Goal: Task Accomplishment & Management: Complete application form

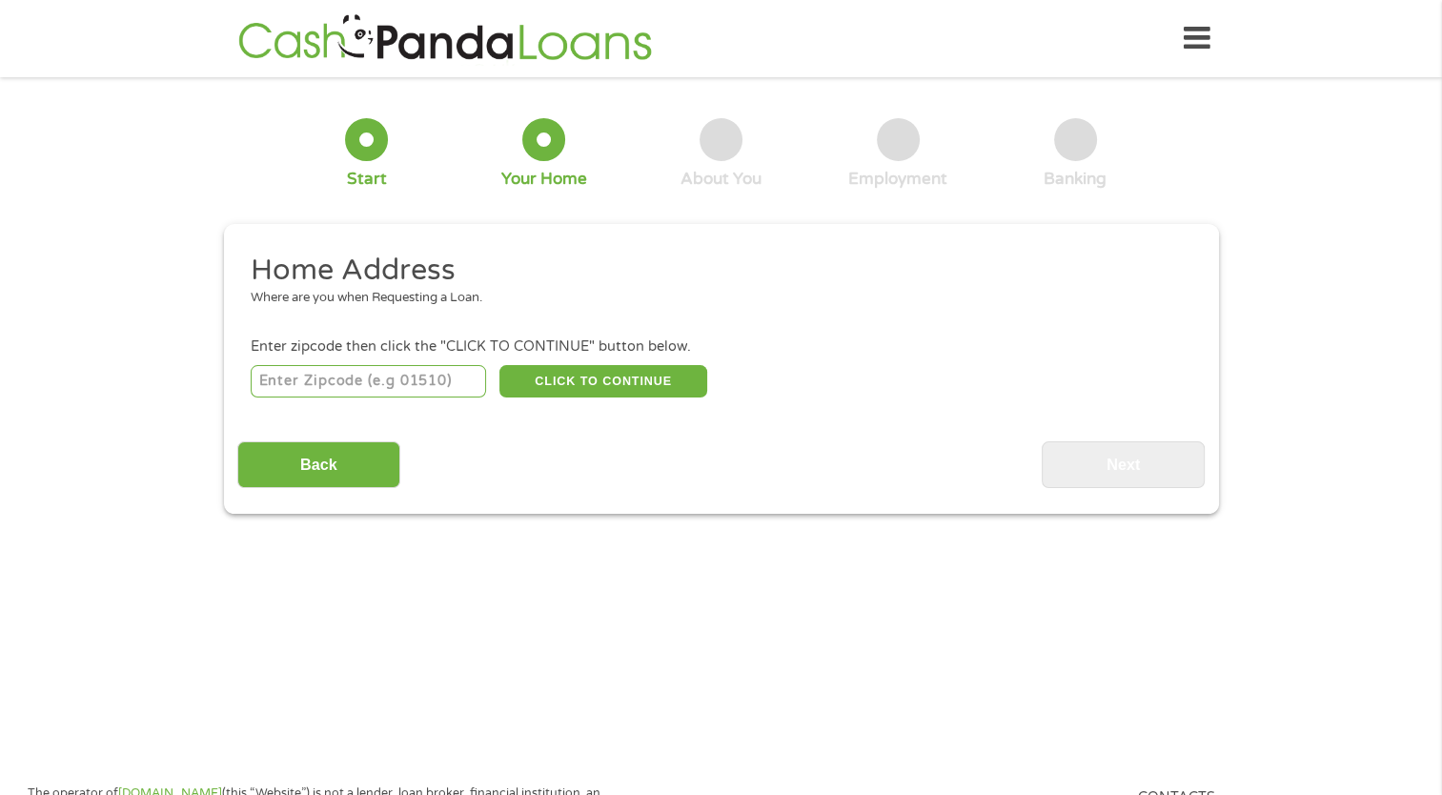
click at [412, 385] on input "number" at bounding box center [368, 381] width 235 height 32
type input "30263"
click at [626, 381] on button "CLICK TO CONTINUE" at bounding box center [603, 381] width 208 height 32
type input "30263"
type input "Newnan"
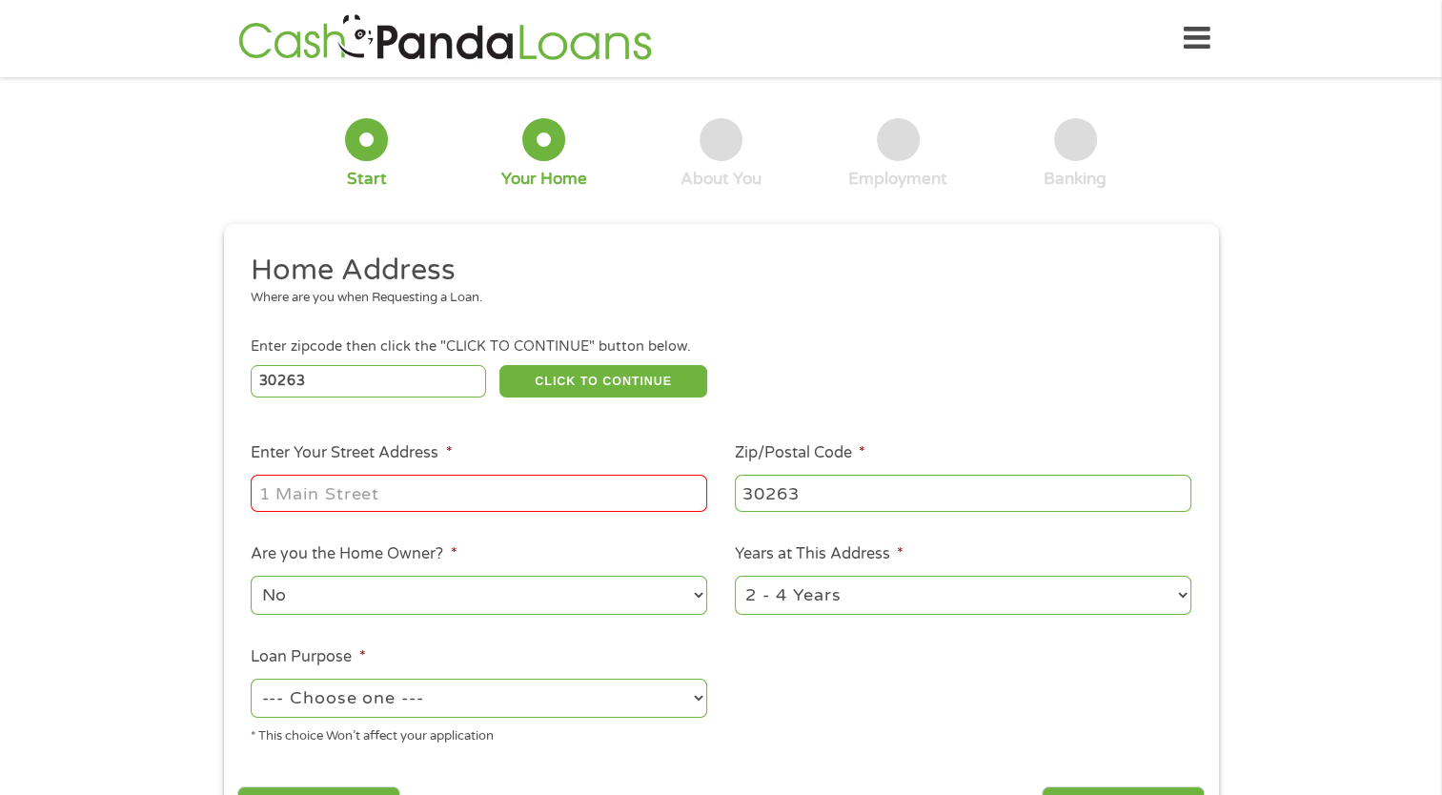
click at [395, 460] on label "Enter Your Street Address *" at bounding box center [351, 453] width 201 height 20
click at [395, 475] on input "Enter Your Street Address *" at bounding box center [479, 493] width 456 height 36
type input "[STREET_ADDRESS][PERSON_NAME]"
click at [662, 601] on select "No Yes" at bounding box center [479, 595] width 456 height 39
select select "yes"
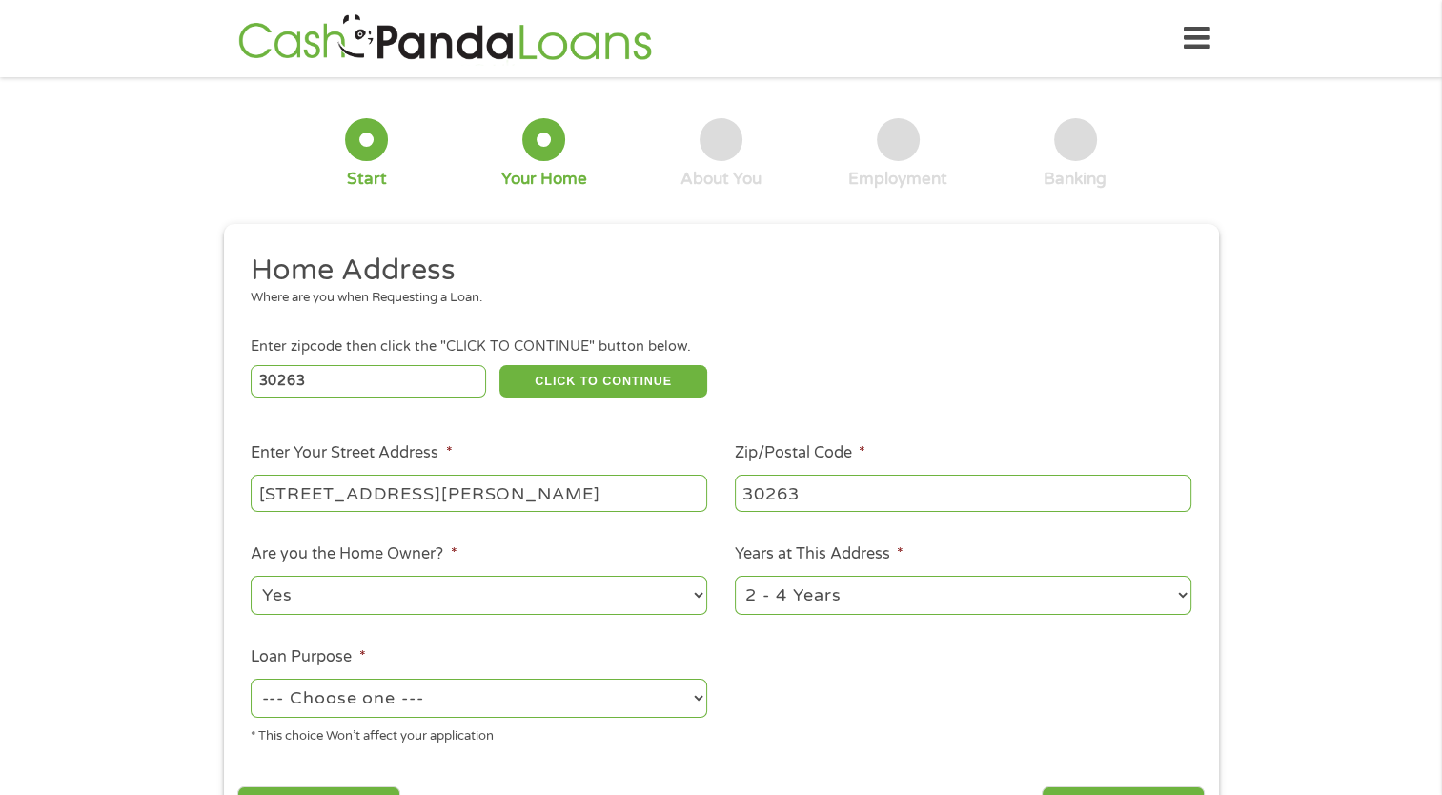
click at [251, 577] on select "No Yes" at bounding box center [479, 595] width 456 height 39
click at [865, 610] on select "1 Year or less 1 - 2 Years 2 - 4 Years Over 4 Years" at bounding box center [963, 595] width 456 height 39
select select "24months"
click at [735, 577] on select "1 Year or less 1 - 2 Years 2 - 4 Years Over 4 Years" at bounding box center [963, 595] width 456 height 39
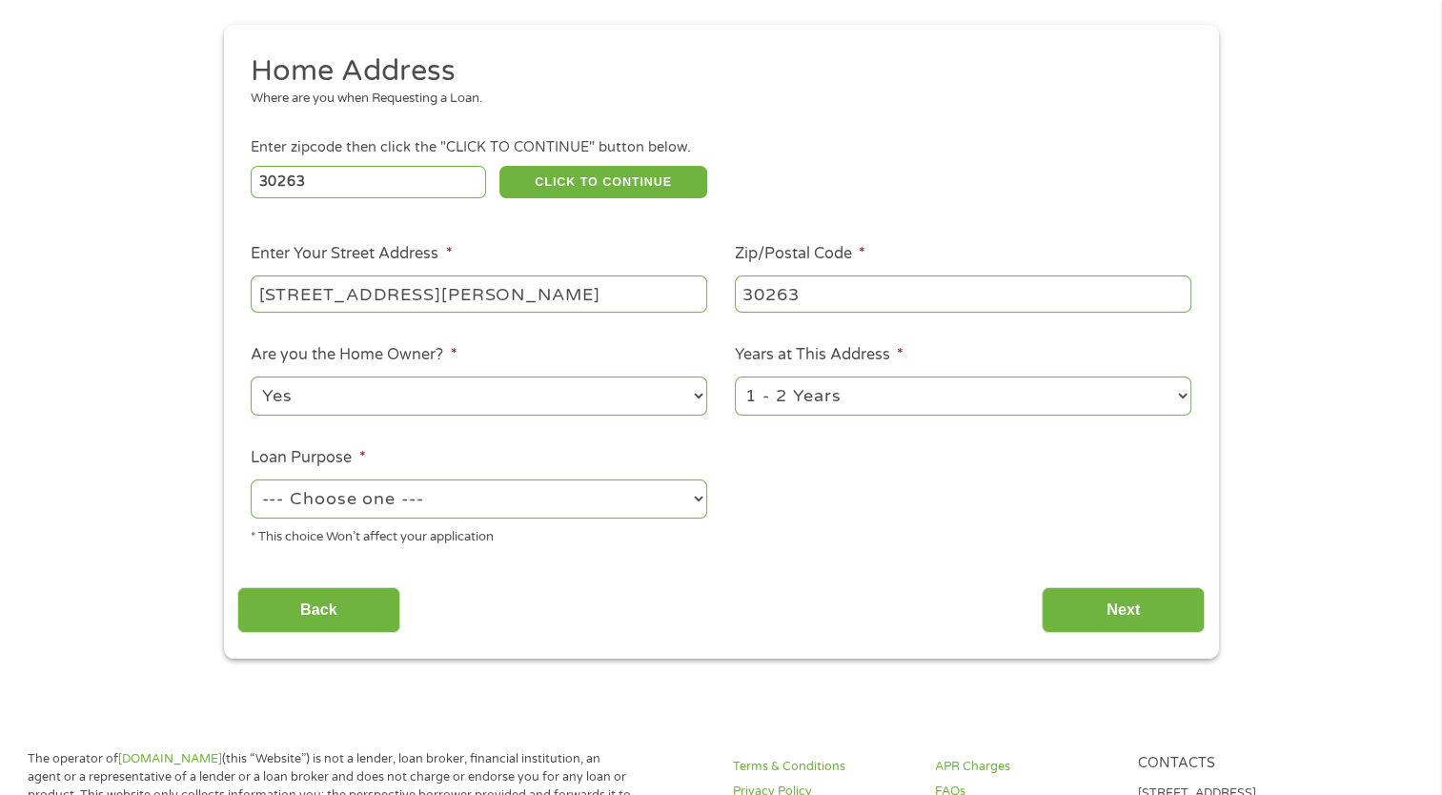
scroll to position [202, 0]
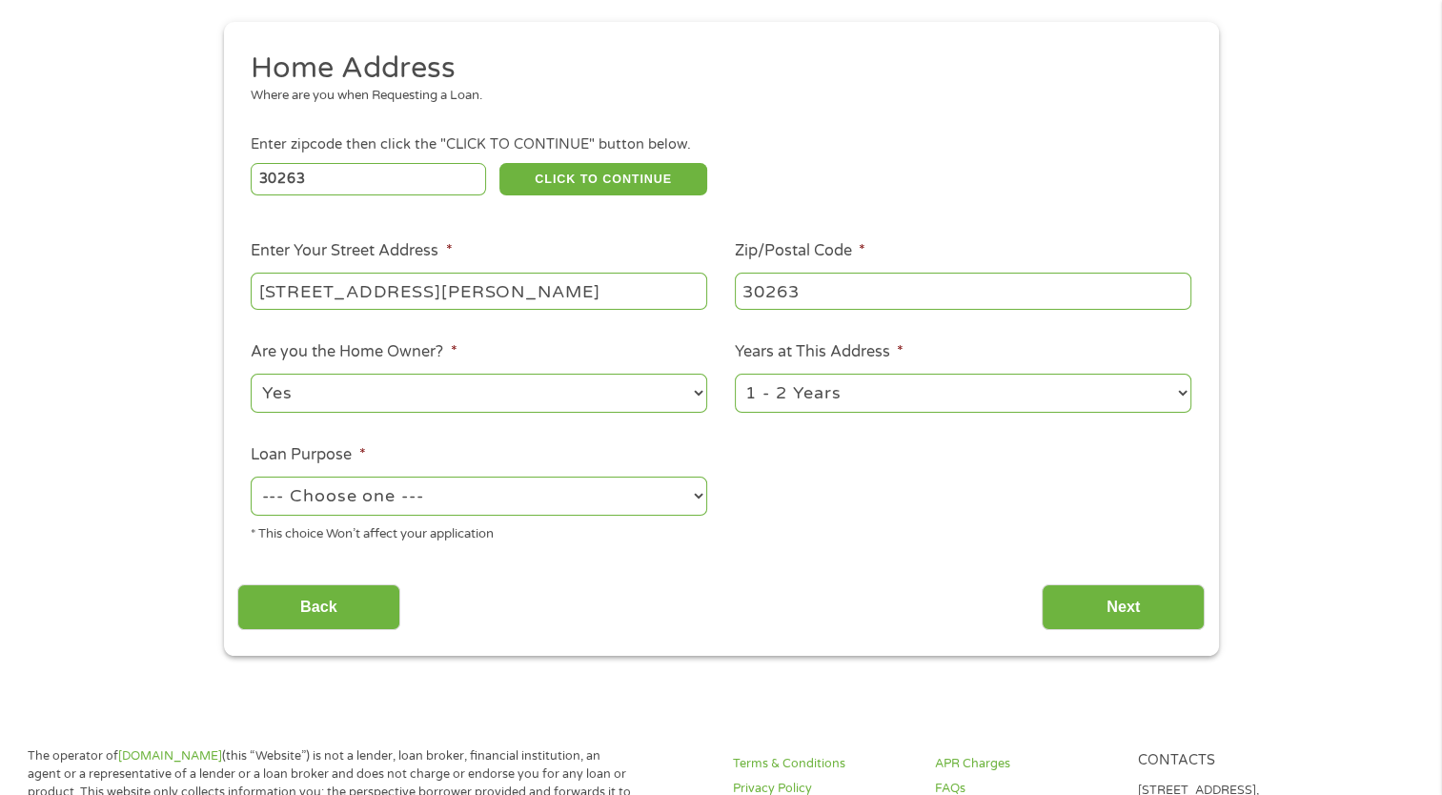
click at [694, 496] on select "--- Choose one --- Pay Bills Debt Consolidation Home Improvement Major Purchase…" at bounding box center [479, 495] width 456 height 39
select select "other"
click at [251, 477] on select "--- Choose one --- Pay Bills Debt Consolidation Home Improvement Major Purchase…" at bounding box center [479, 495] width 456 height 39
click at [1126, 623] on input "Next" at bounding box center [1122, 607] width 163 height 47
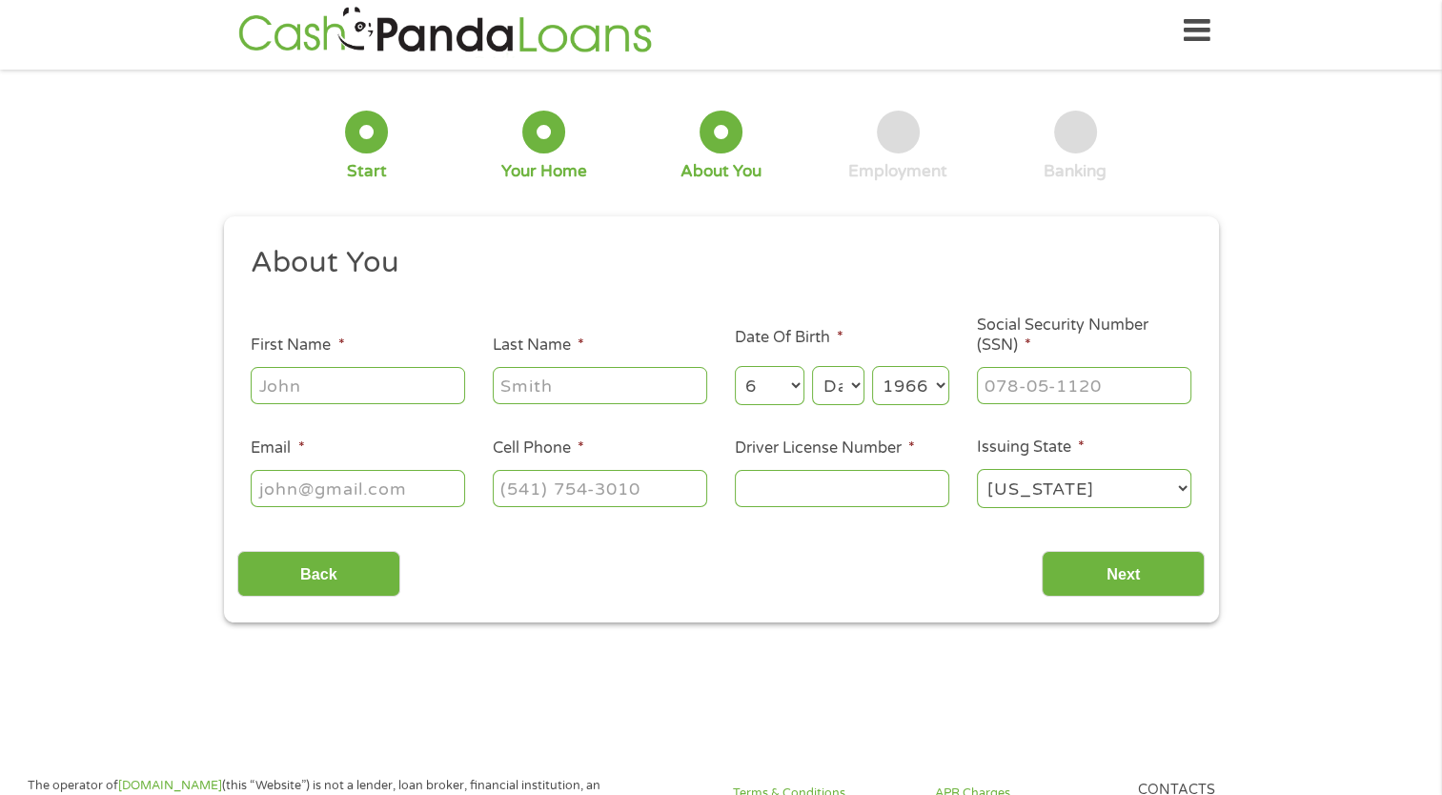
scroll to position [0, 0]
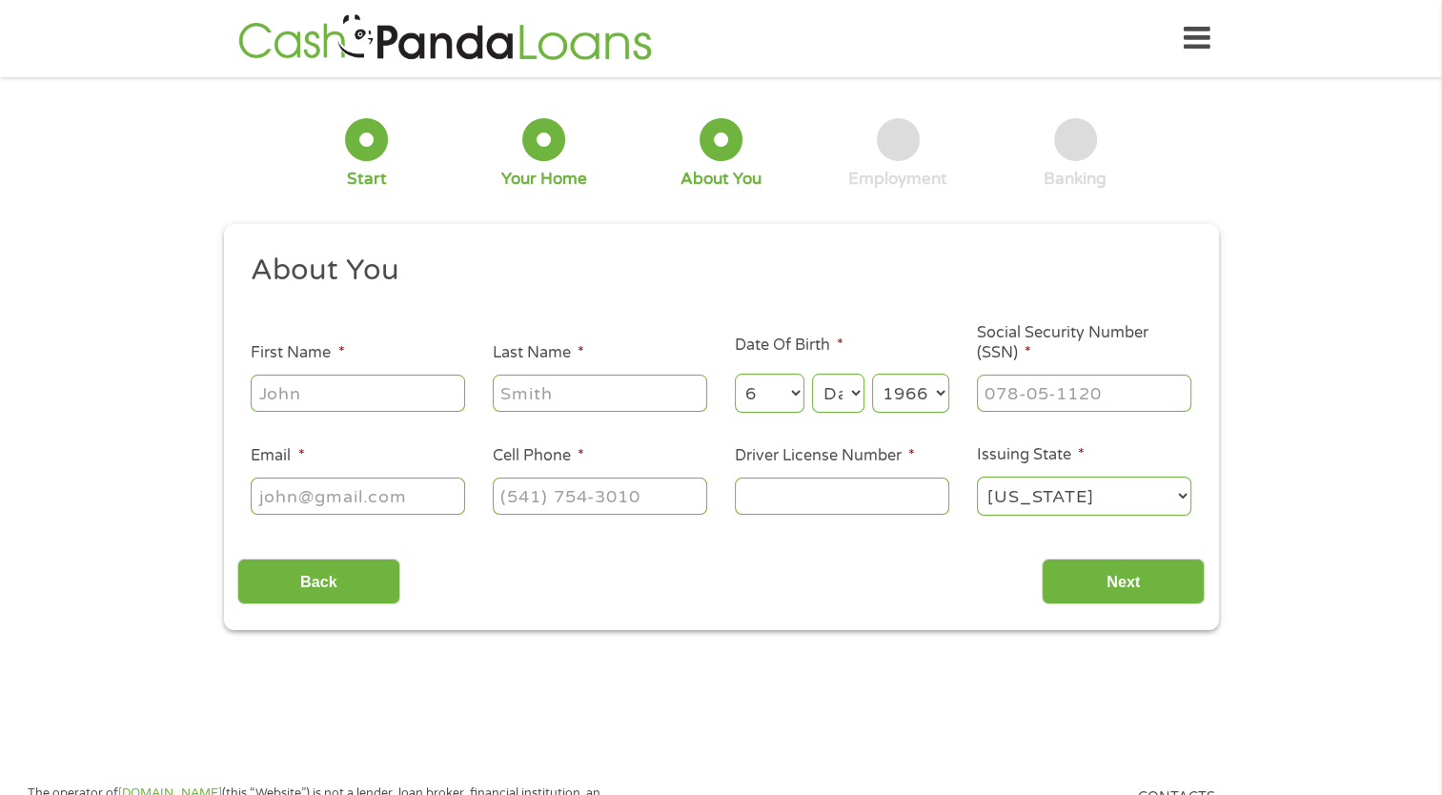
click at [432, 385] on input "First Name *" at bounding box center [358, 392] width 214 height 36
type input "[PERSON_NAME]"
click at [763, 401] on select "Month 1 2 3 4 5 6 7 8 9 10 11 12" at bounding box center [770, 393] width 70 height 39
select select "5"
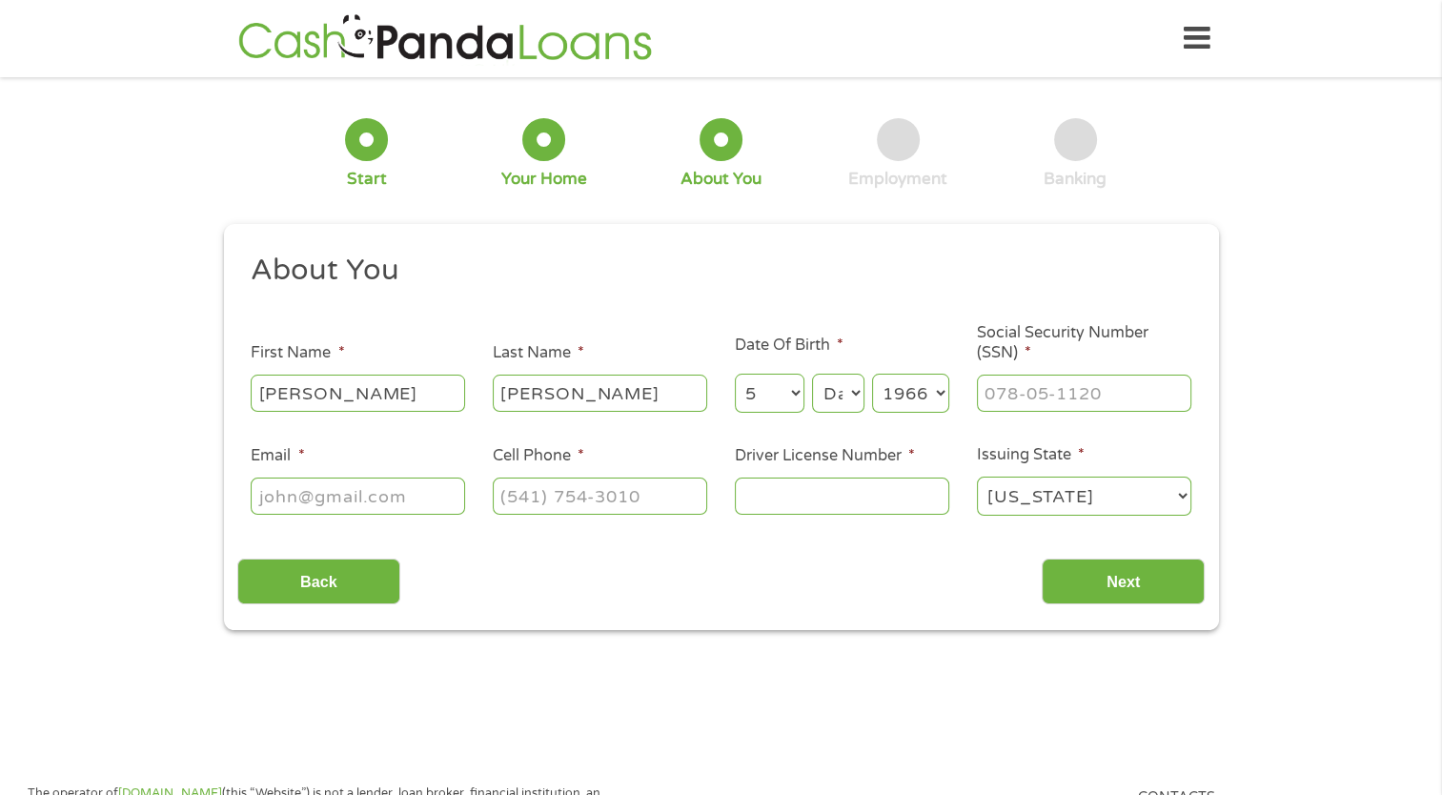
click at [735, 374] on select "Month 1 2 3 4 5 6 7 8 9 10 11 12" at bounding box center [770, 393] width 70 height 39
click at [852, 394] on select "Day 1 2 3 4 5 6 7 8 9 10 11 12 13 14 15 16 17 18 19 20 21 22 23 24 25 26 27 28 …" at bounding box center [837, 393] width 51 height 39
select select "18"
click at [812, 374] on select "Day 1 2 3 4 5 6 7 8 9 10 11 12 13 14 15 16 17 18 19 20 21 22 23 24 25 26 27 28 …" at bounding box center [837, 393] width 51 height 39
click at [916, 404] on select "Year [DATE] 2006 2005 2004 2003 2002 2001 2000 1999 1998 1997 1996 1995 1994 19…" at bounding box center [910, 393] width 77 height 39
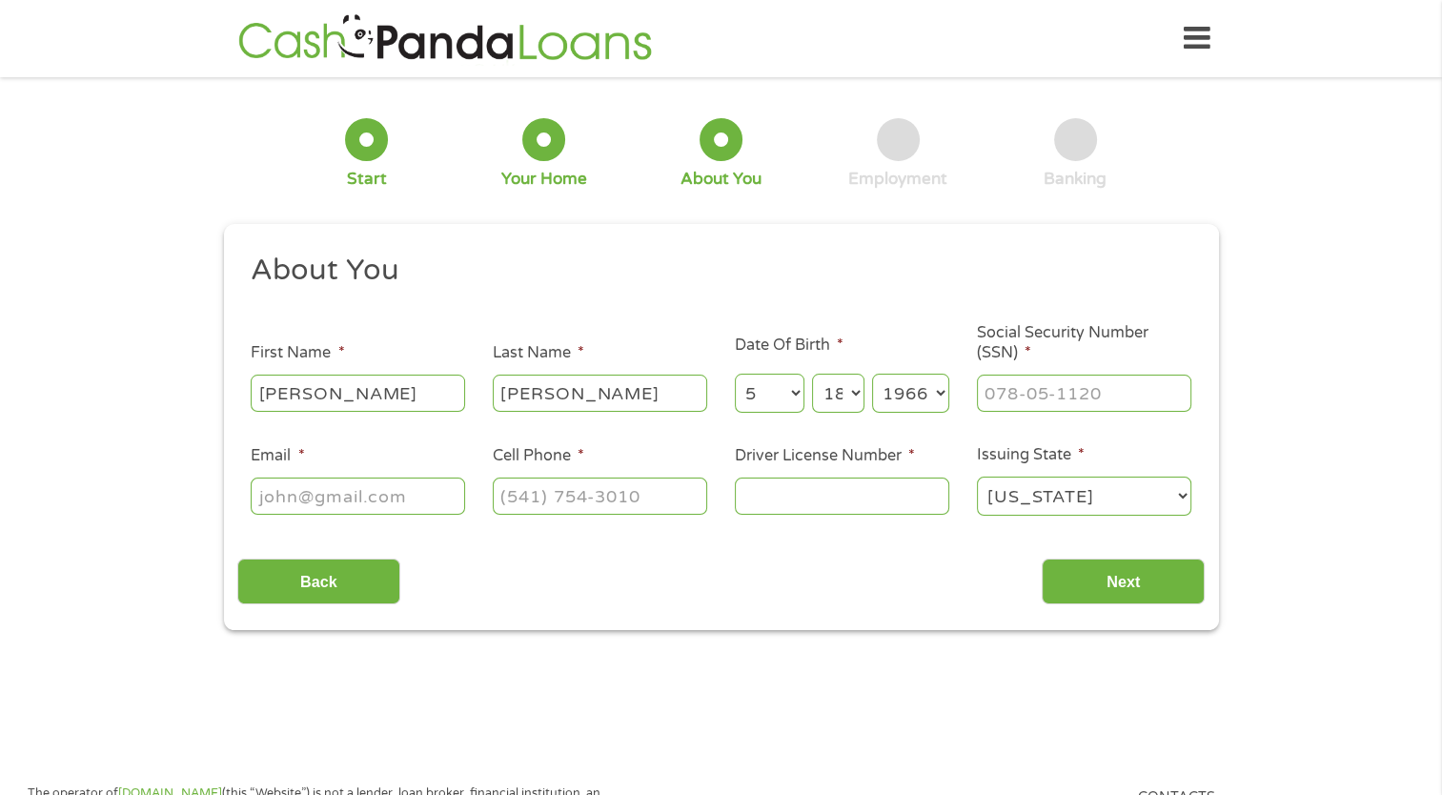
click at [1052, 403] on input "Social Security Number (SSN) *" at bounding box center [1084, 392] width 214 height 36
type input "215-02-8011"
click at [433, 488] on input "Email *" at bounding box center [358, 495] width 214 height 36
type input "[EMAIL_ADDRESS][DOMAIN_NAME]"
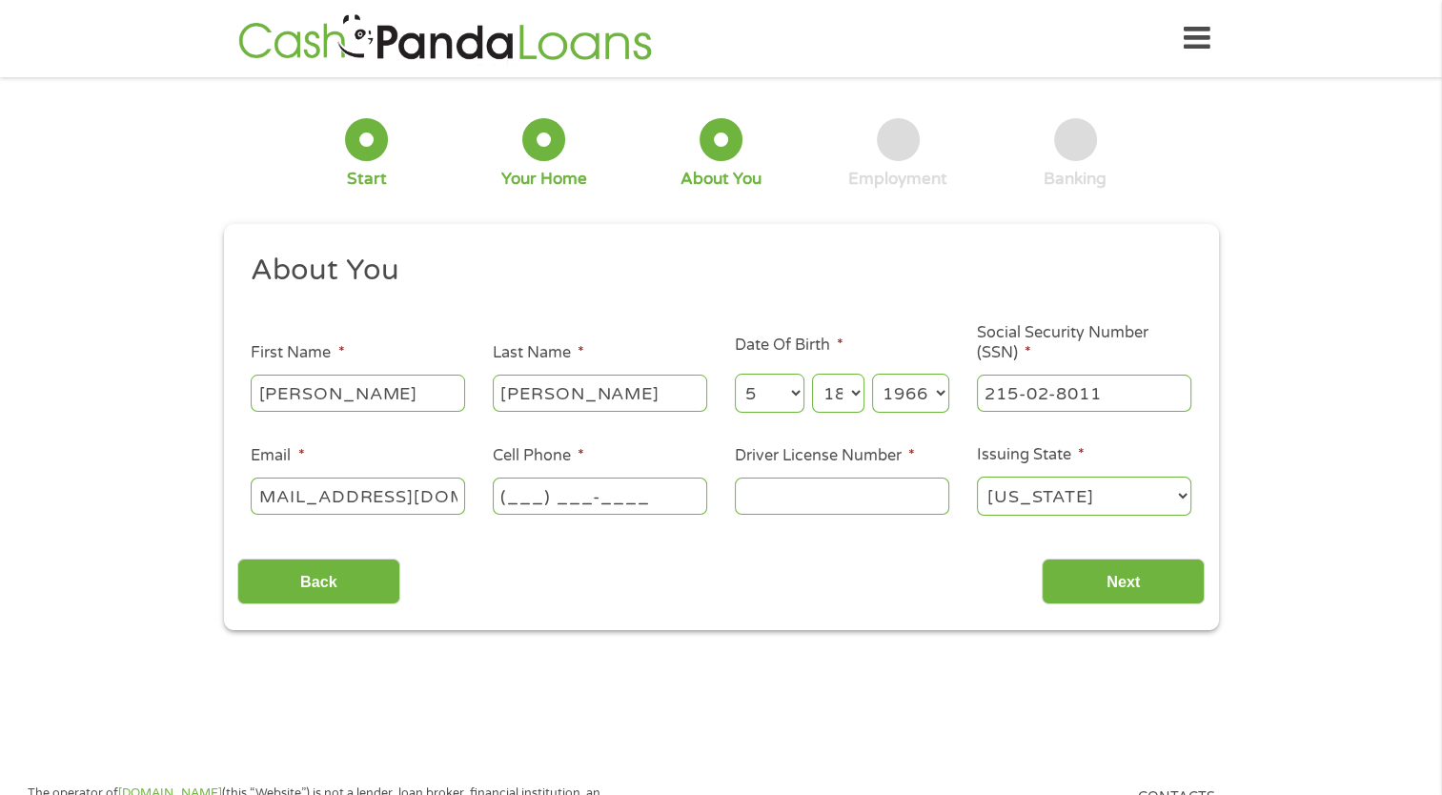
scroll to position [0, 0]
type input "[PHONE_NUMBER]"
click at [854, 497] on input "Driver License Number *" at bounding box center [842, 495] width 214 height 36
type input "061107838"
click at [1136, 595] on input "Next" at bounding box center [1122, 581] width 163 height 47
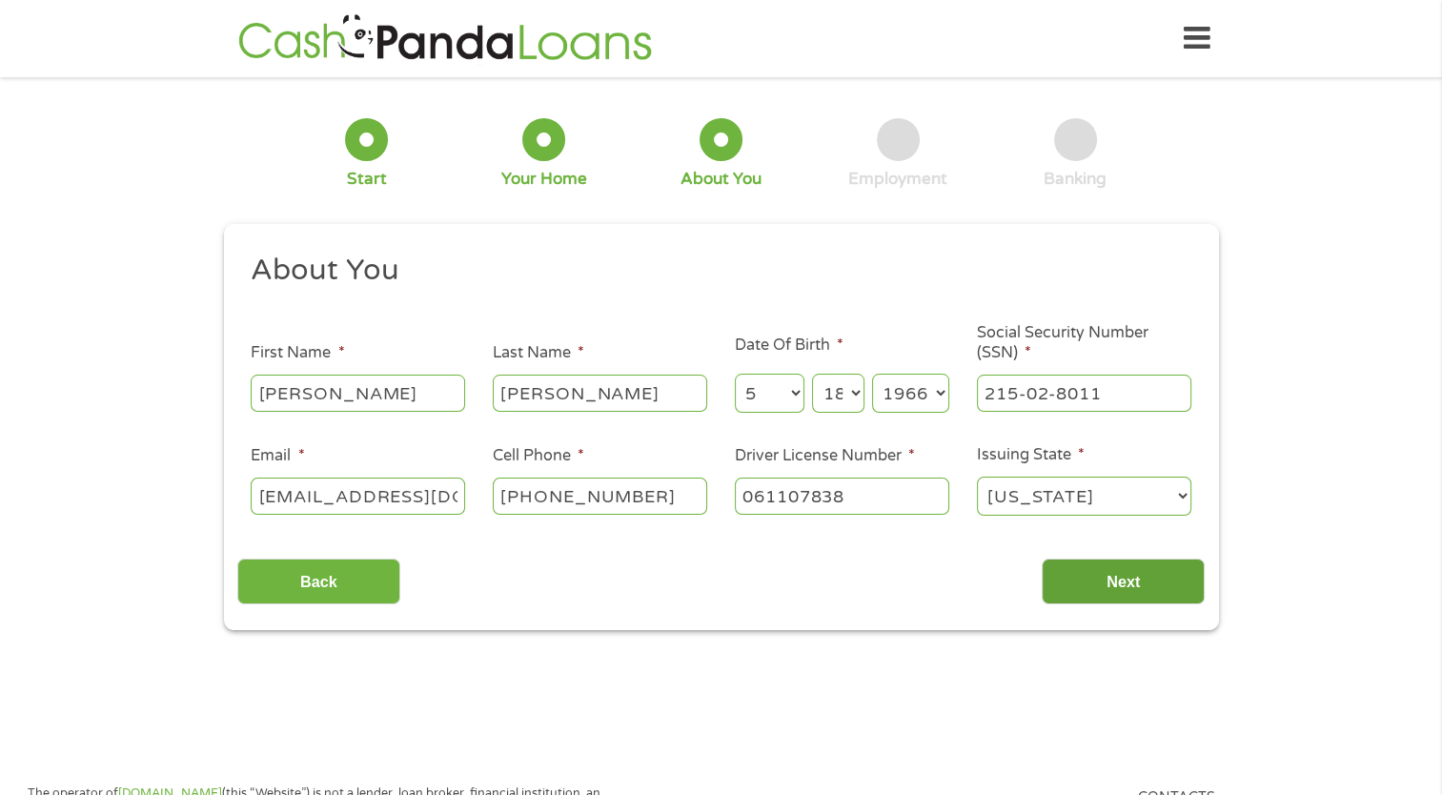
scroll to position [8, 8]
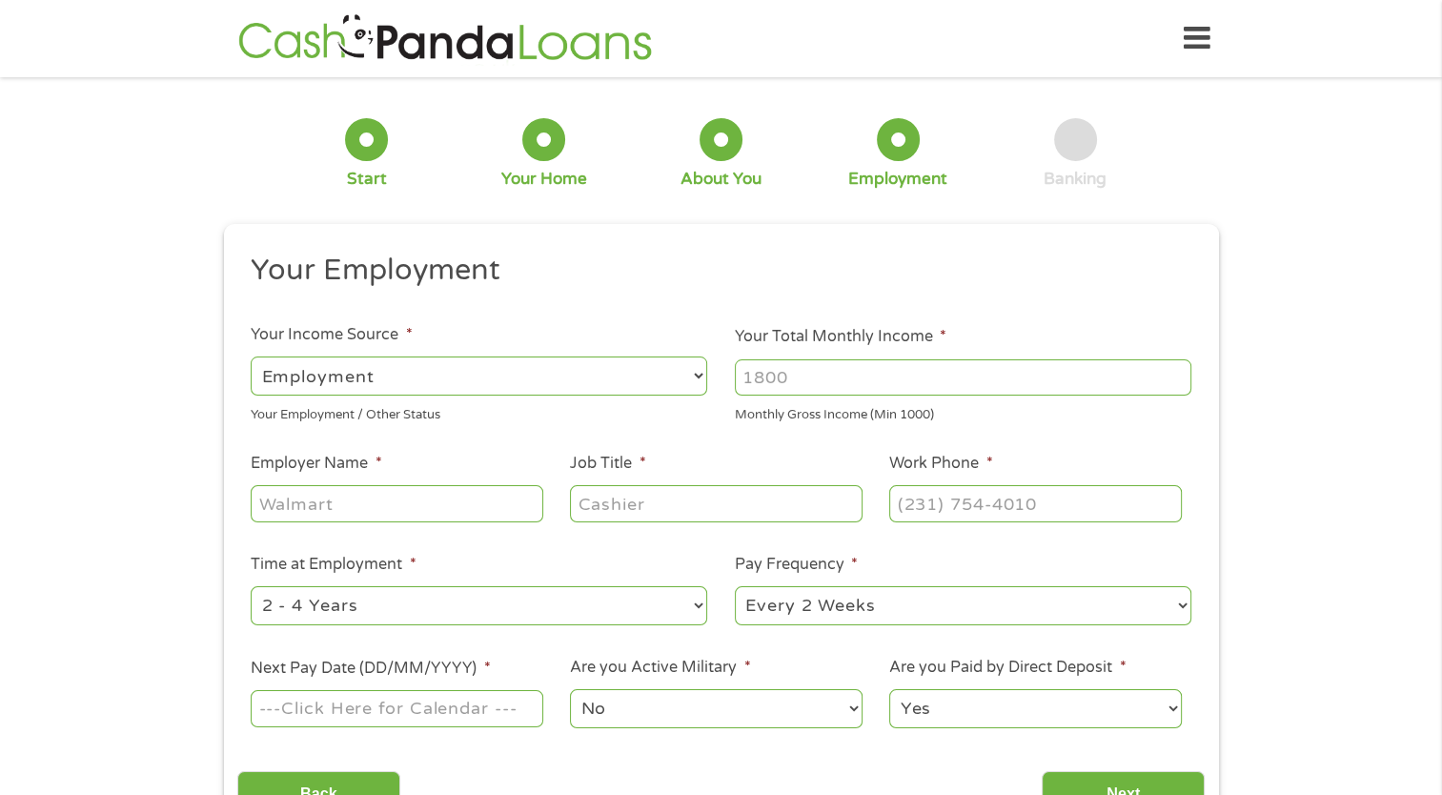
click at [877, 371] on input "Your Total Monthly Income *" at bounding box center [963, 377] width 456 height 36
type input "4740"
click at [454, 503] on input "Employer Name *" at bounding box center [397, 503] width 292 height 36
type input "CDC"
type input "Program Specialist"
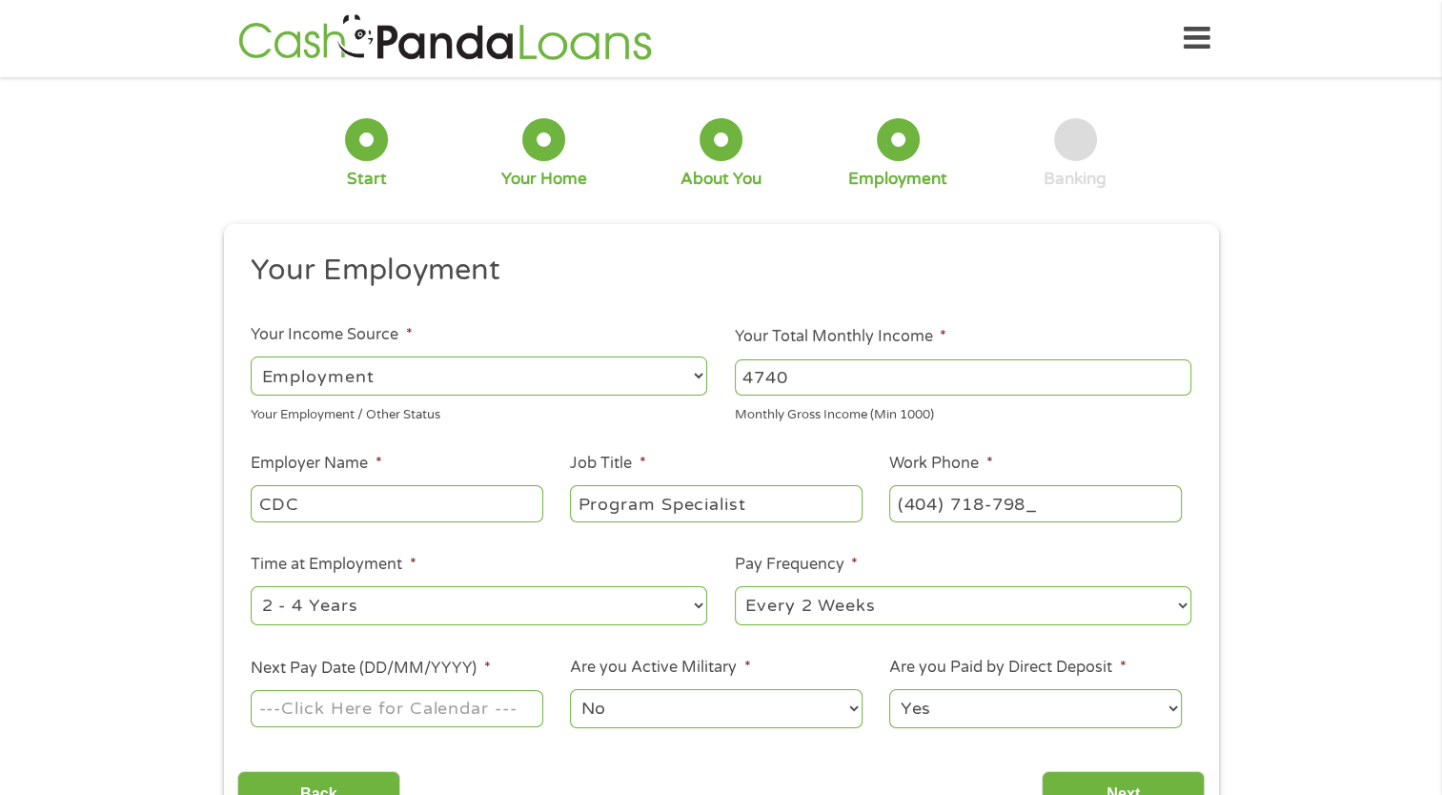
type input "[PHONE_NUMBER]"
click at [664, 595] on select "--- Choose one --- 1 Year or less 1 - 2 Years 2 - 4 Years Over 4 Years" at bounding box center [479, 605] width 456 height 39
click at [1249, 576] on div "1 Start 2 Your Home 3 About You 4 Employment 5 Banking 6 This field is hidden w…" at bounding box center [721, 467] width 1442 height 752
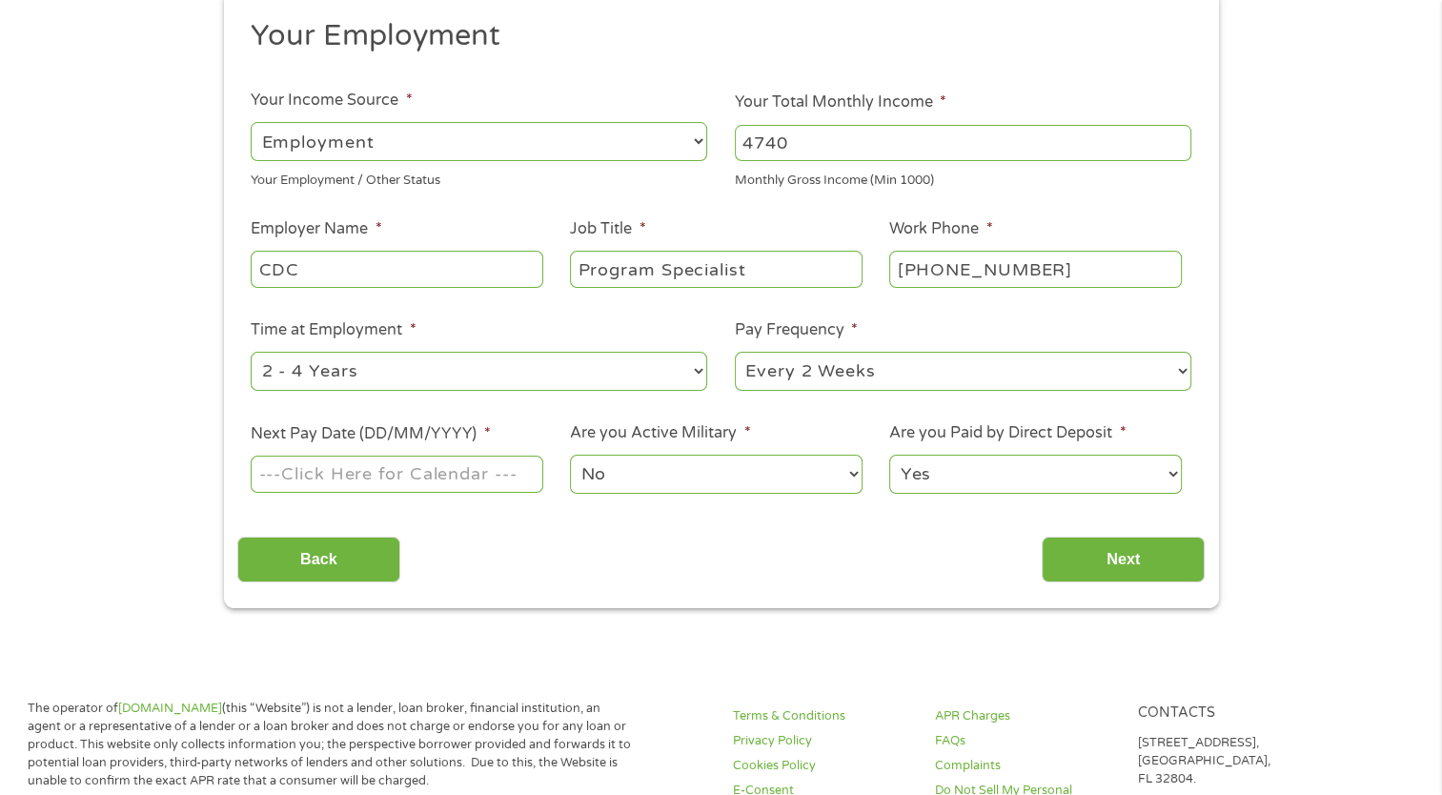
scroll to position [246, 0]
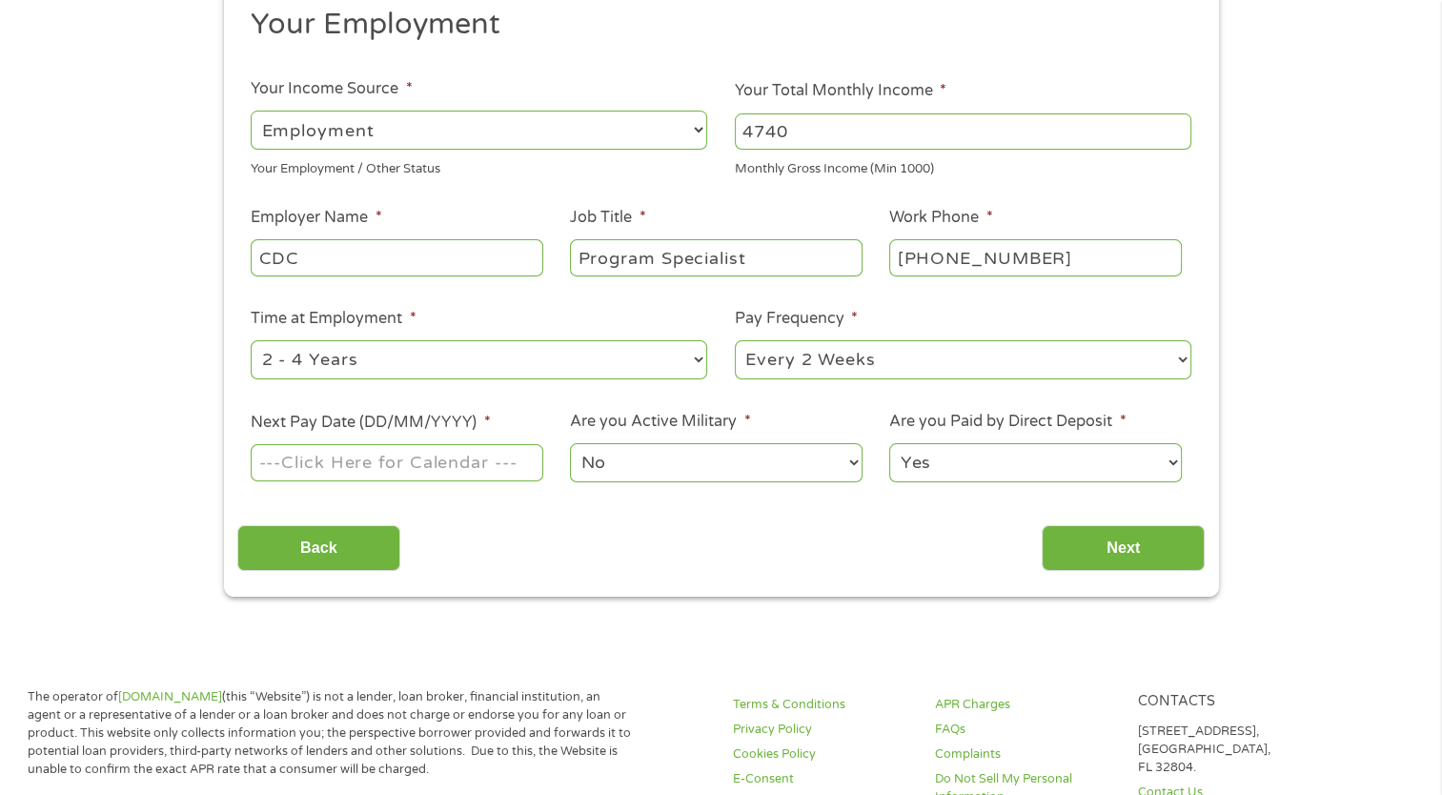
click at [506, 461] on input "Next Pay Date (DD/MM/YYYY) *" at bounding box center [397, 462] width 292 height 36
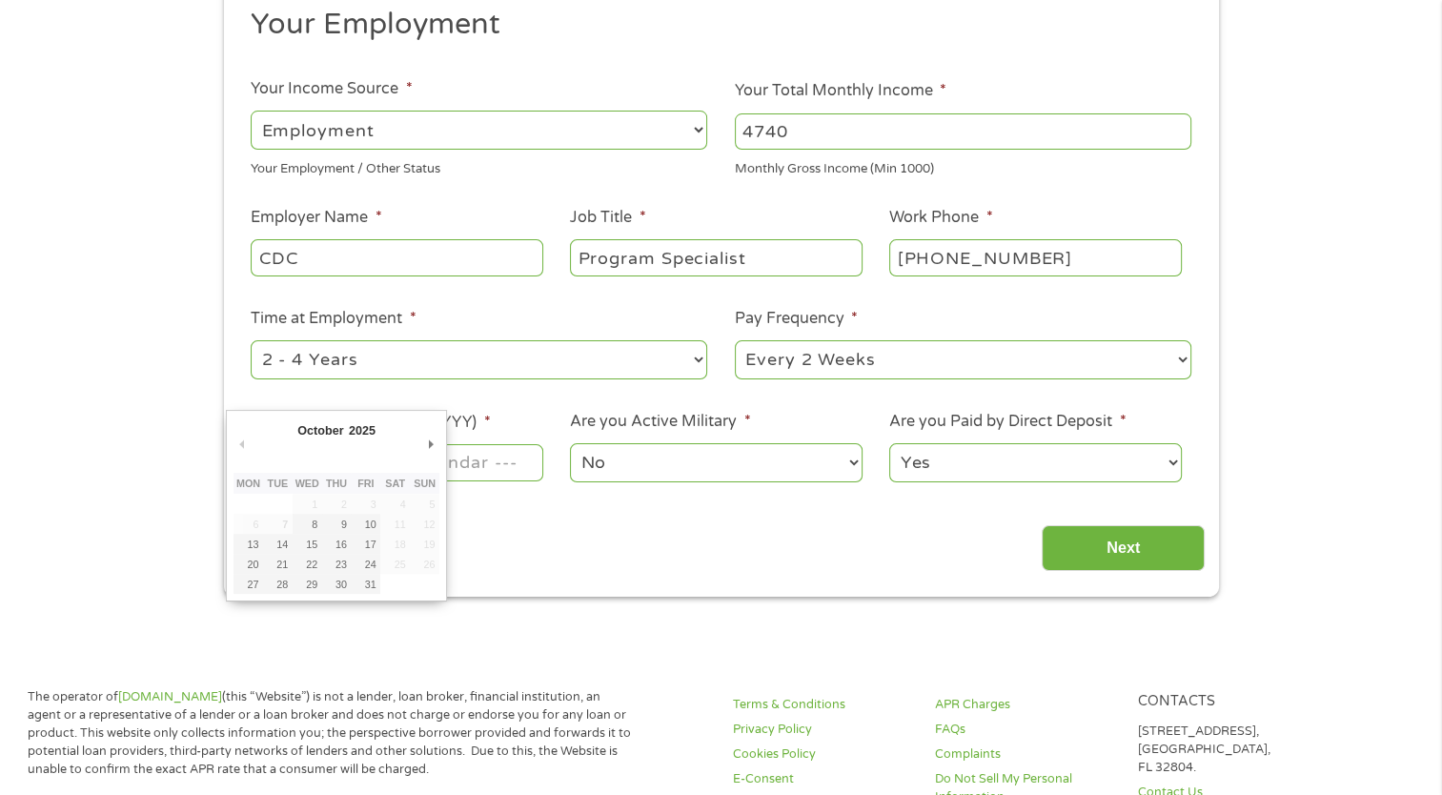
type input "[DATE]"
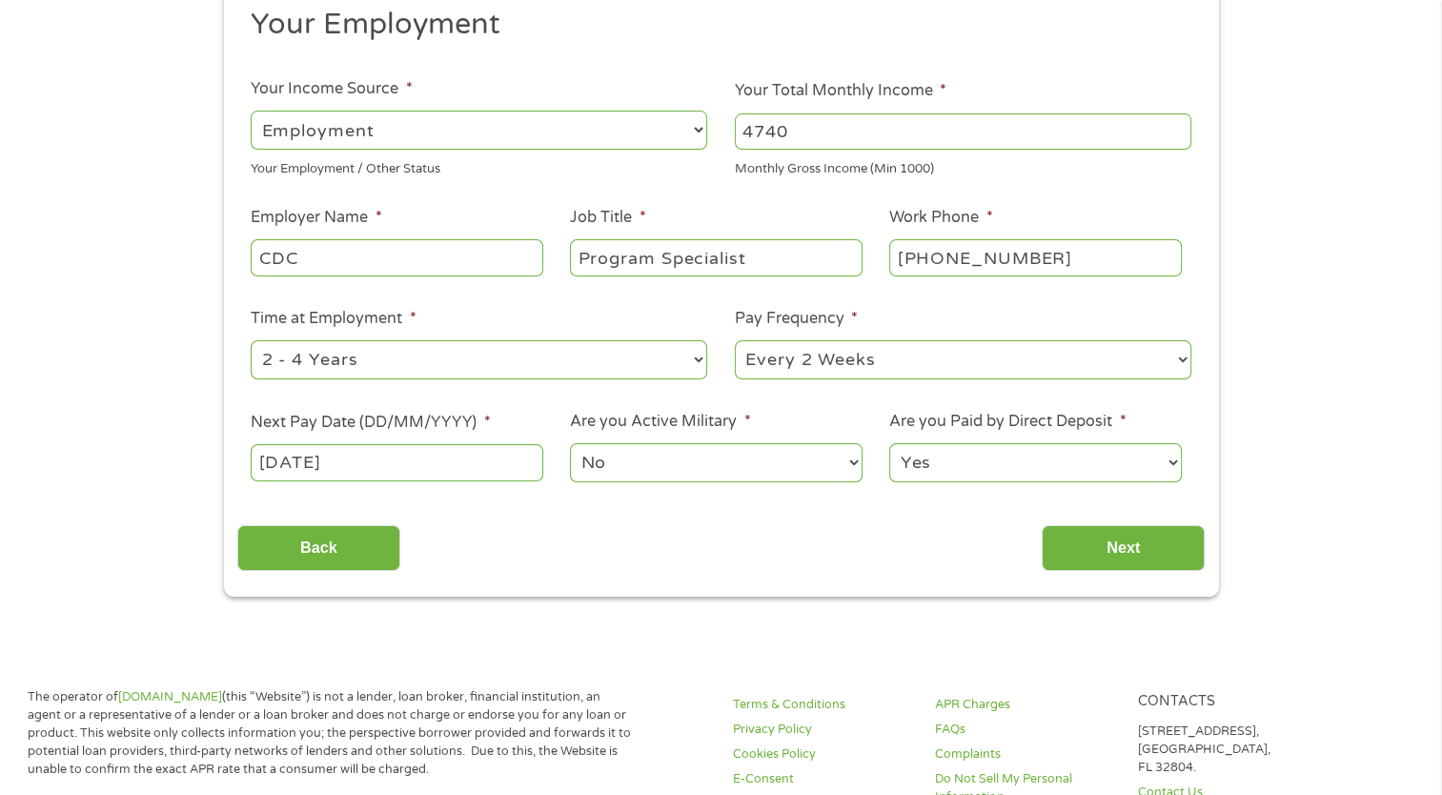
click at [755, 462] on select "No Yes" at bounding box center [716, 462] width 292 height 39
click at [894, 556] on div "Back Next" at bounding box center [720, 541] width 967 height 60
click at [1134, 556] on input "Next" at bounding box center [1122, 548] width 163 height 47
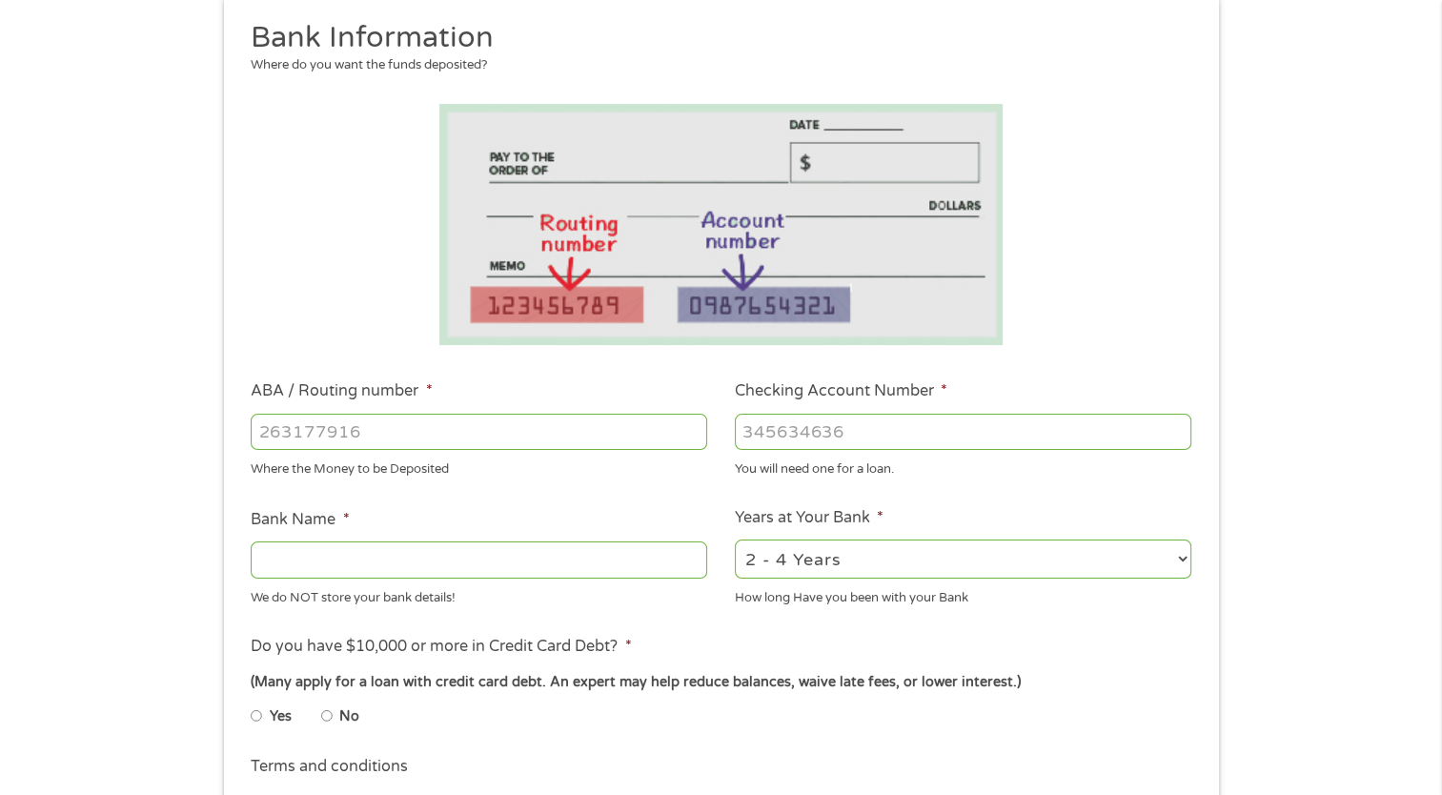
scroll to position [243, 0]
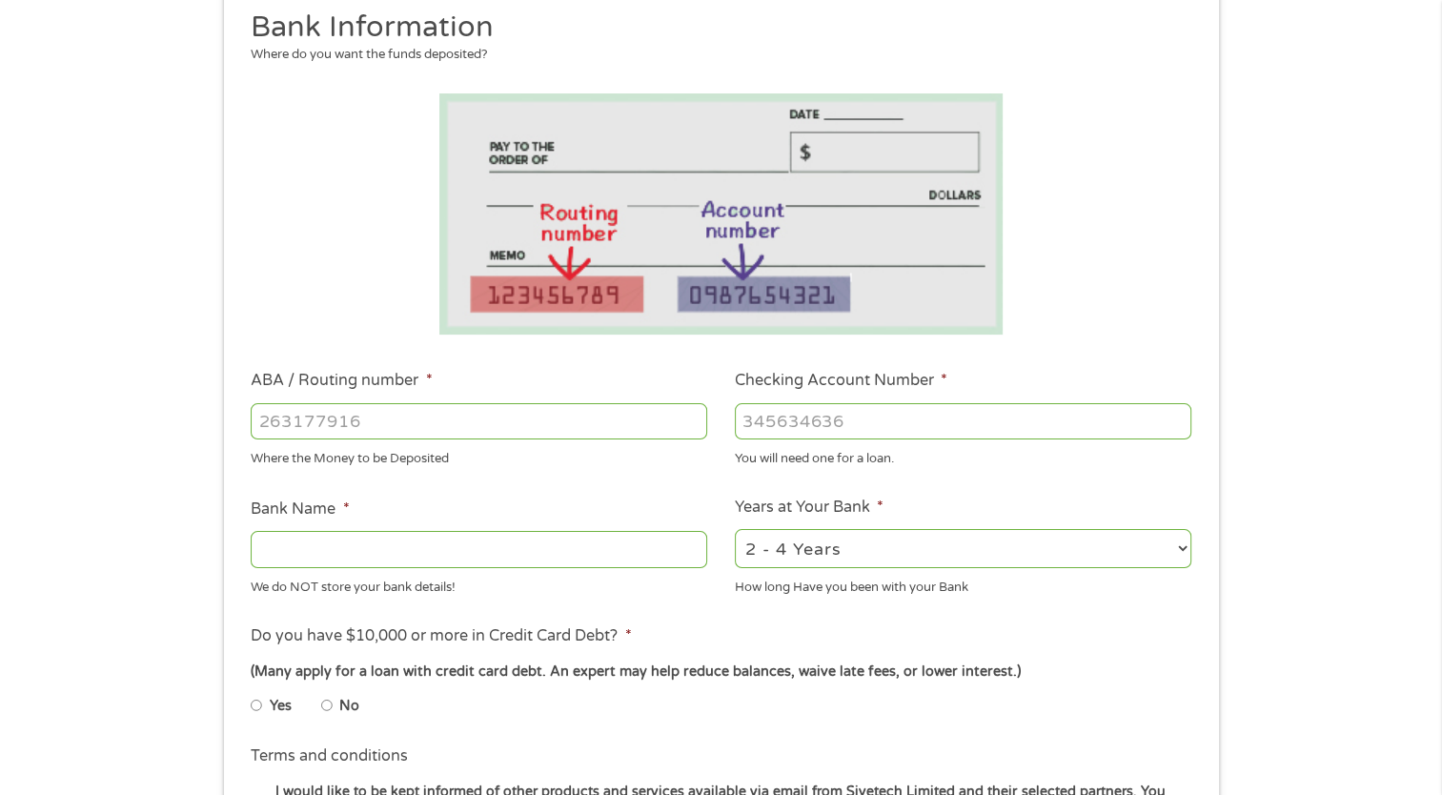
click at [324, 707] on input "No" at bounding box center [326, 705] width 11 height 30
radio input "true"
click at [434, 427] on input "ABA / Routing number *" at bounding box center [479, 421] width 456 height 36
type input "061113415"
type input "BBT GA"
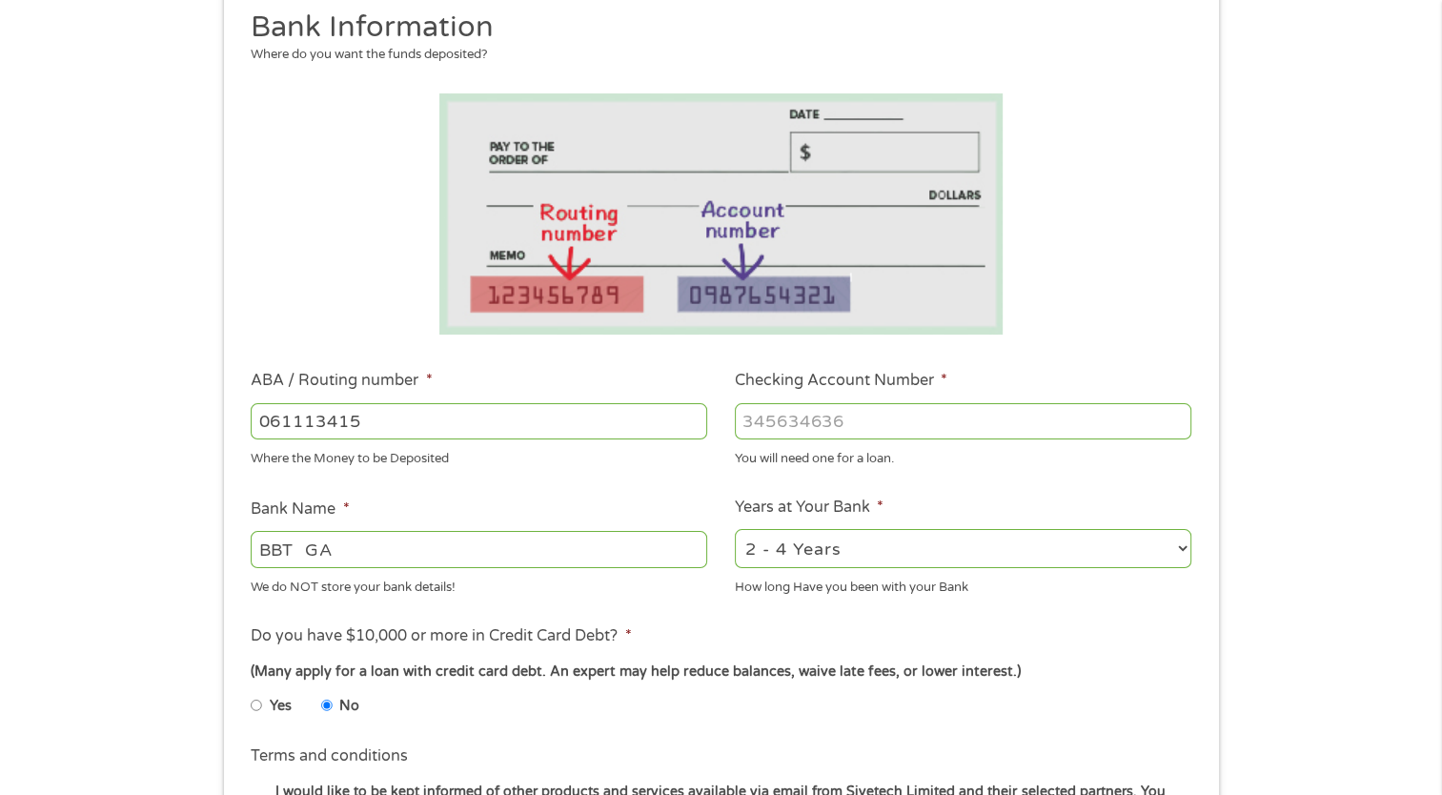
type input "061113415"
click at [827, 423] on input "Checking Account Number *" at bounding box center [963, 421] width 456 height 36
type input "1110034822240"
click at [462, 545] on input "BBT GA" at bounding box center [479, 549] width 456 height 36
click at [909, 550] on select "2 - 4 Years 6 - 12 Months 1 - 2 Years Over 4 Years" at bounding box center [963, 548] width 456 height 39
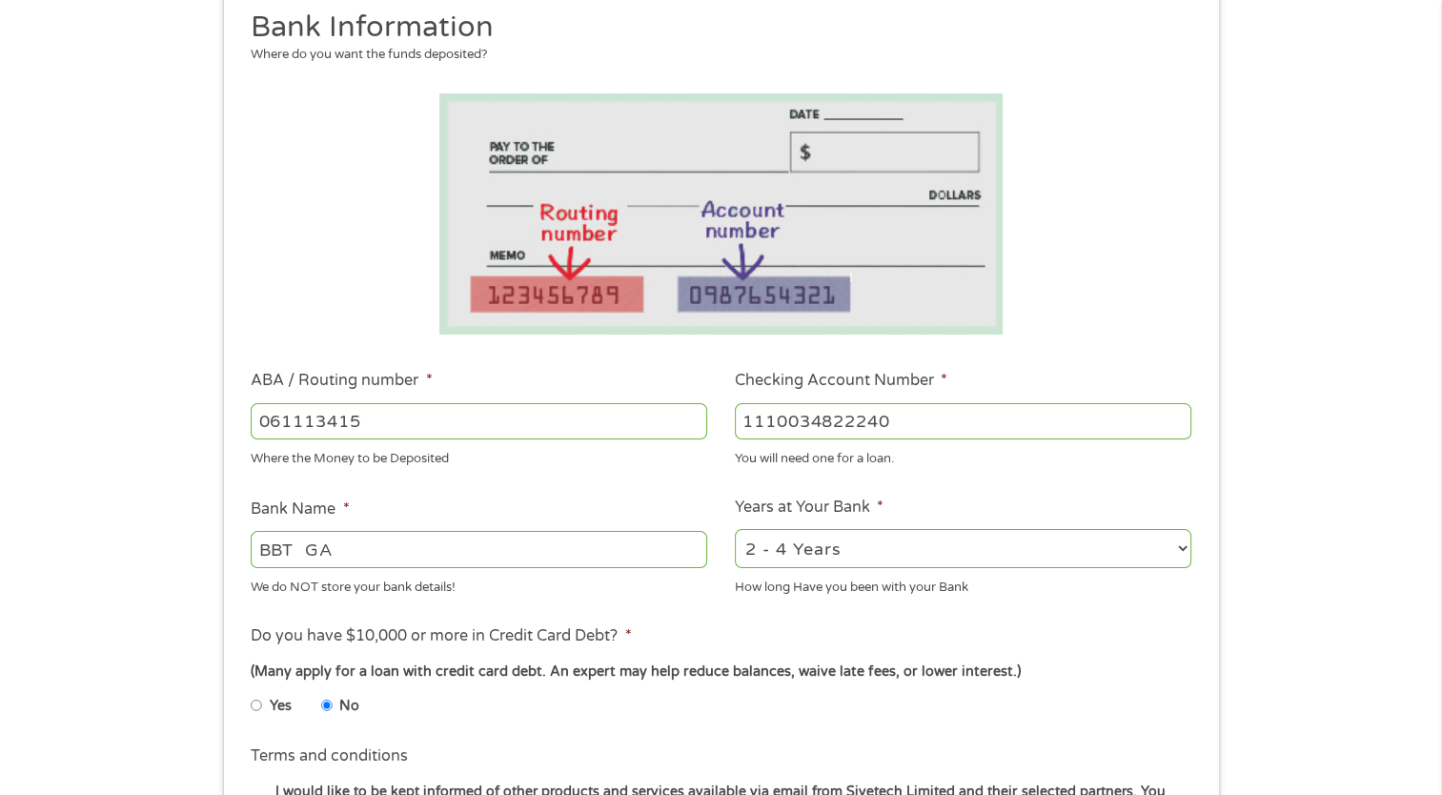
select select "24months"
click at [735, 530] on select "2 - 4 Years 6 - 12 Months 1 - 2 Years Over 4 Years" at bounding box center [963, 548] width 456 height 39
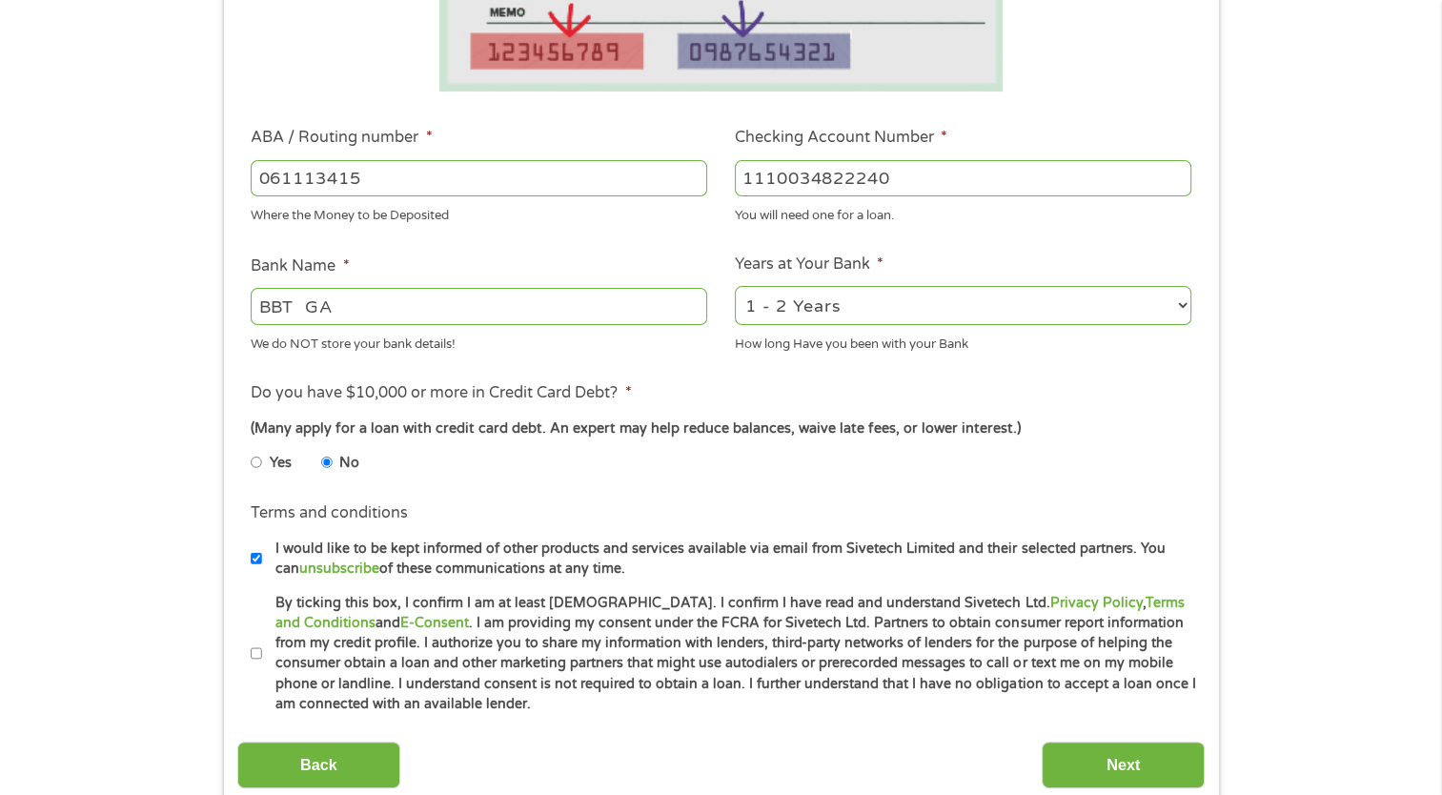
scroll to position [494, 0]
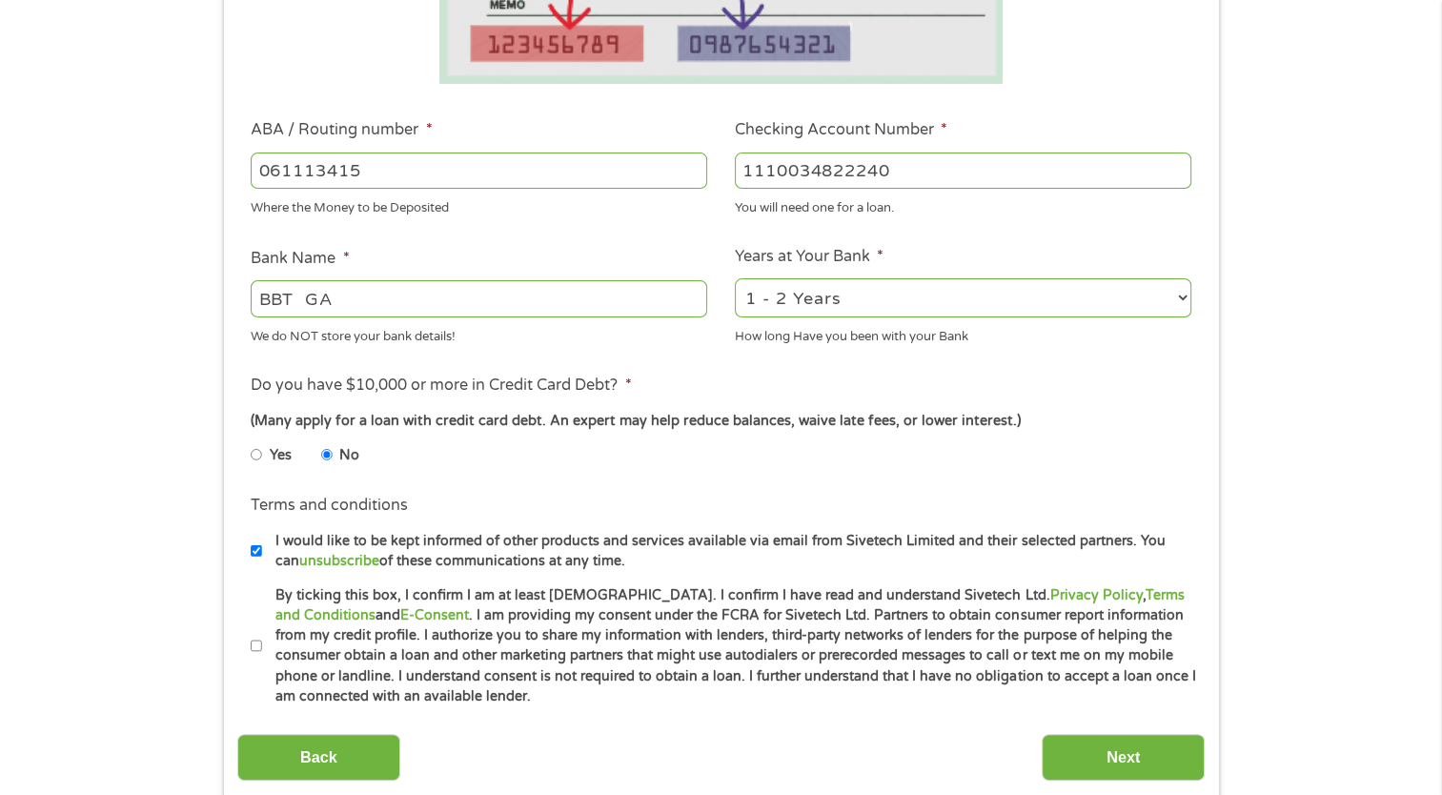
click at [255, 644] on input "By ticking this box, I confirm I am at least [DEMOGRAPHIC_DATA]. I confirm I ha…" at bounding box center [256, 646] width 11 height 30
checkbox input "true"
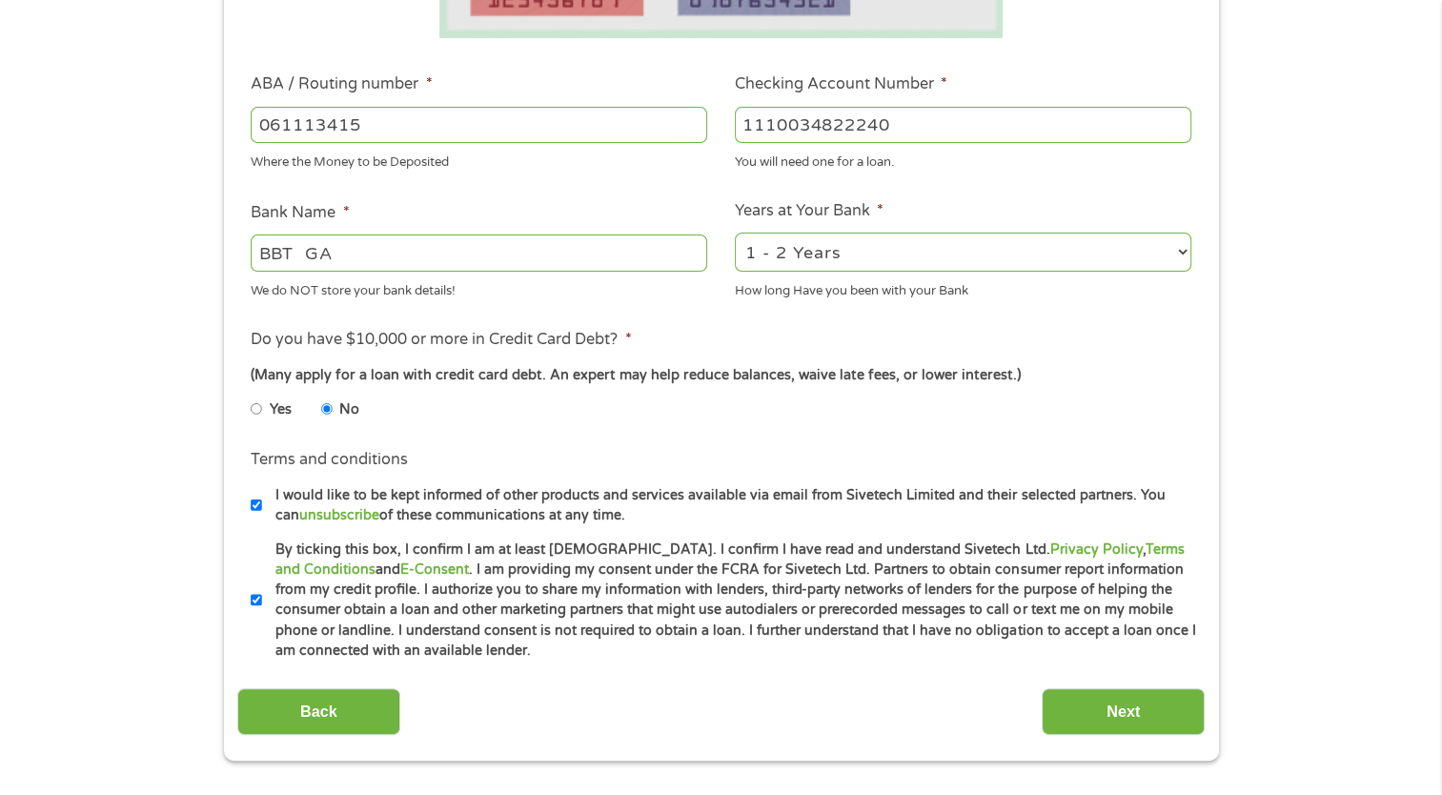
scroll to position [550, 0]
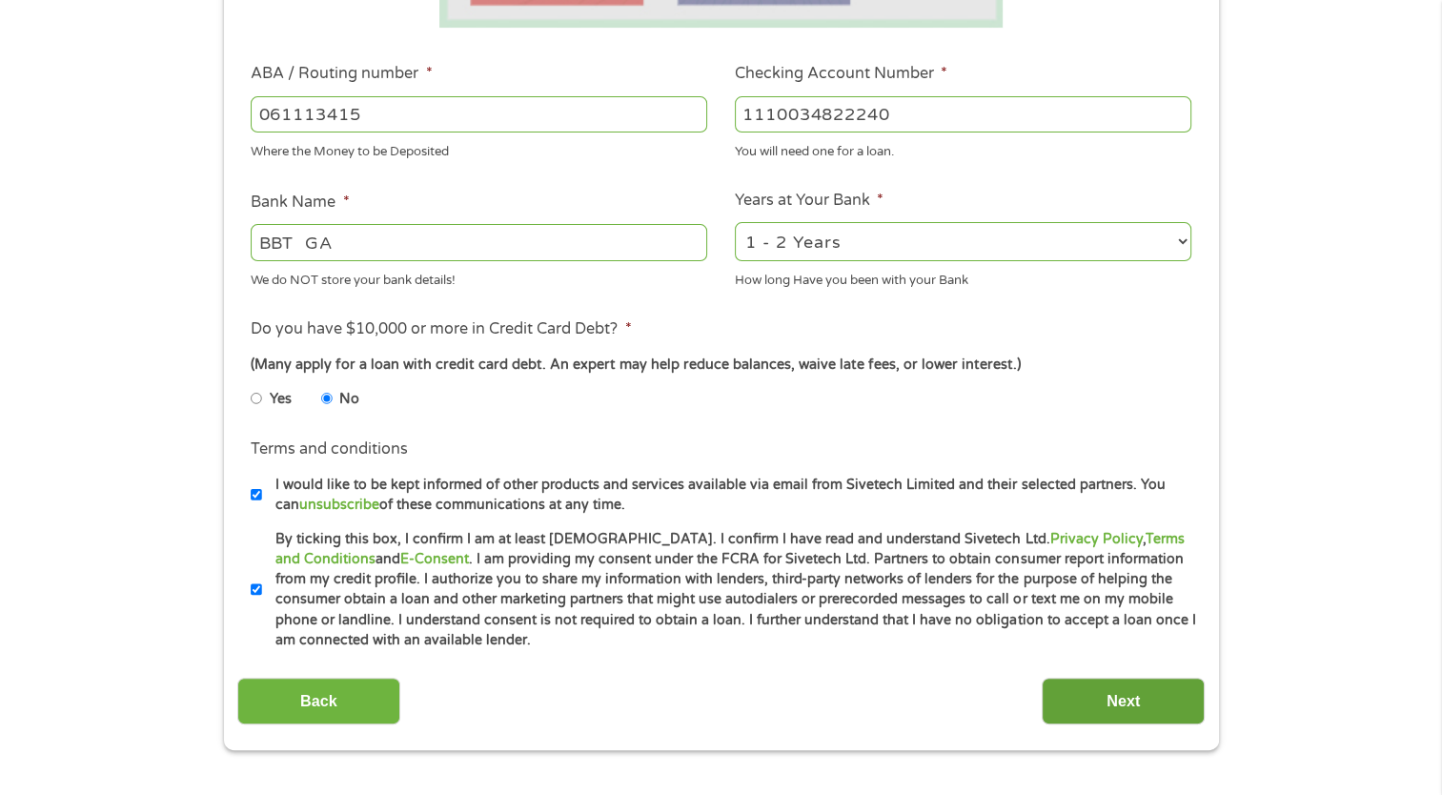
click at [1166, 700] on input "Next" at bounding box center [1122, 700] width 163 height 47
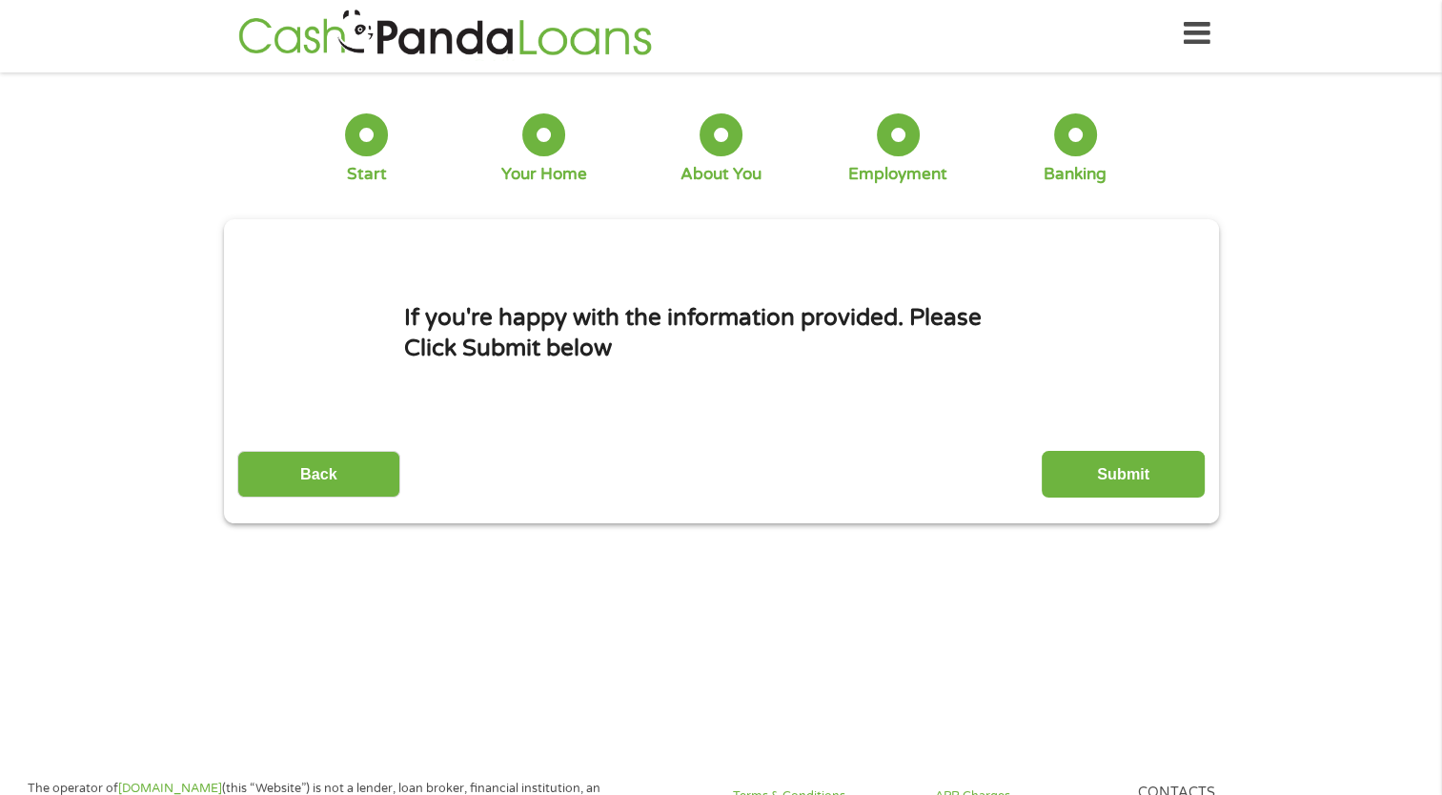
scroll to position [0, 0]
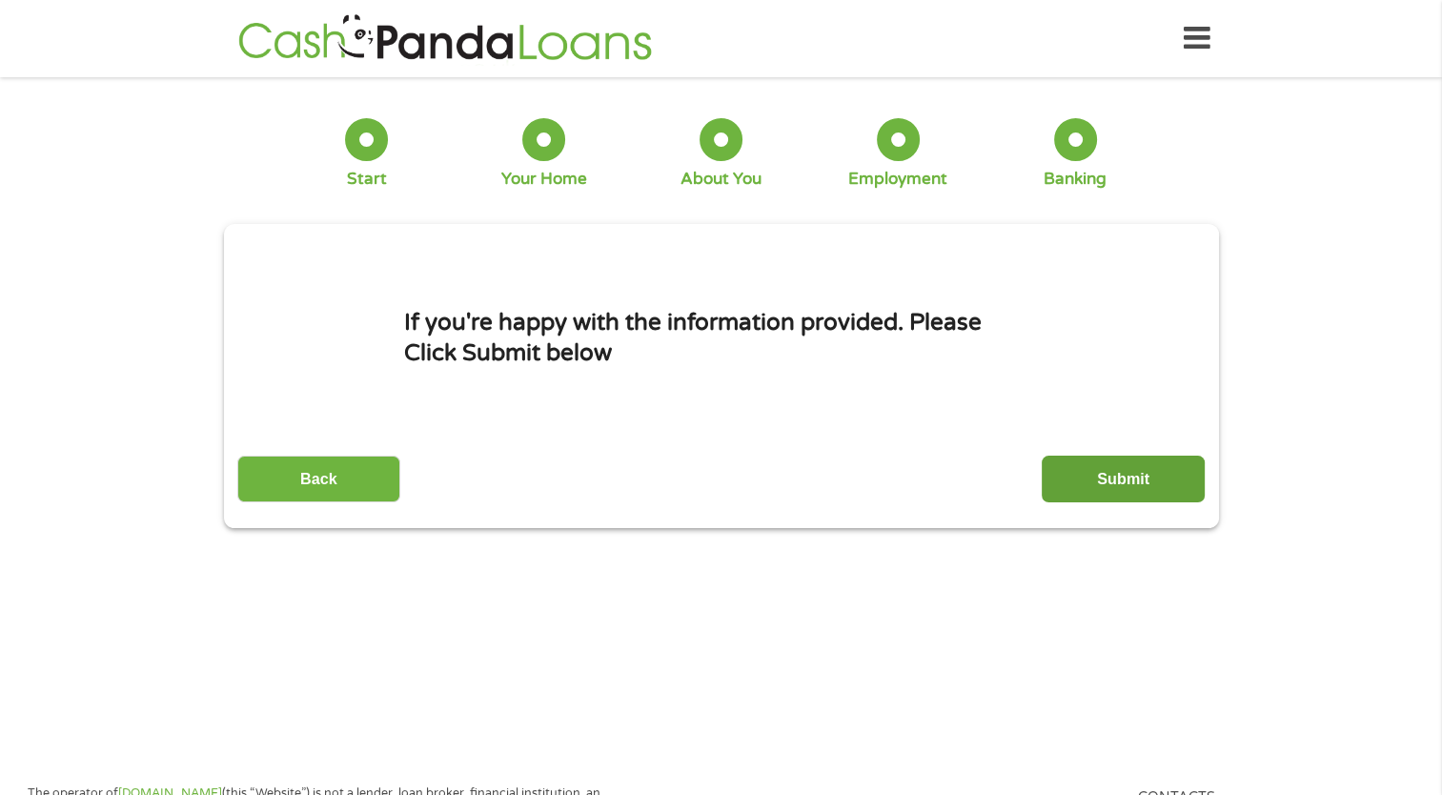
click at [1132, 483] on input "Submit" at bounding box center [1122, 478] width 163 height 47
